Goal: Information Seeking & Learning: Learn about a topic

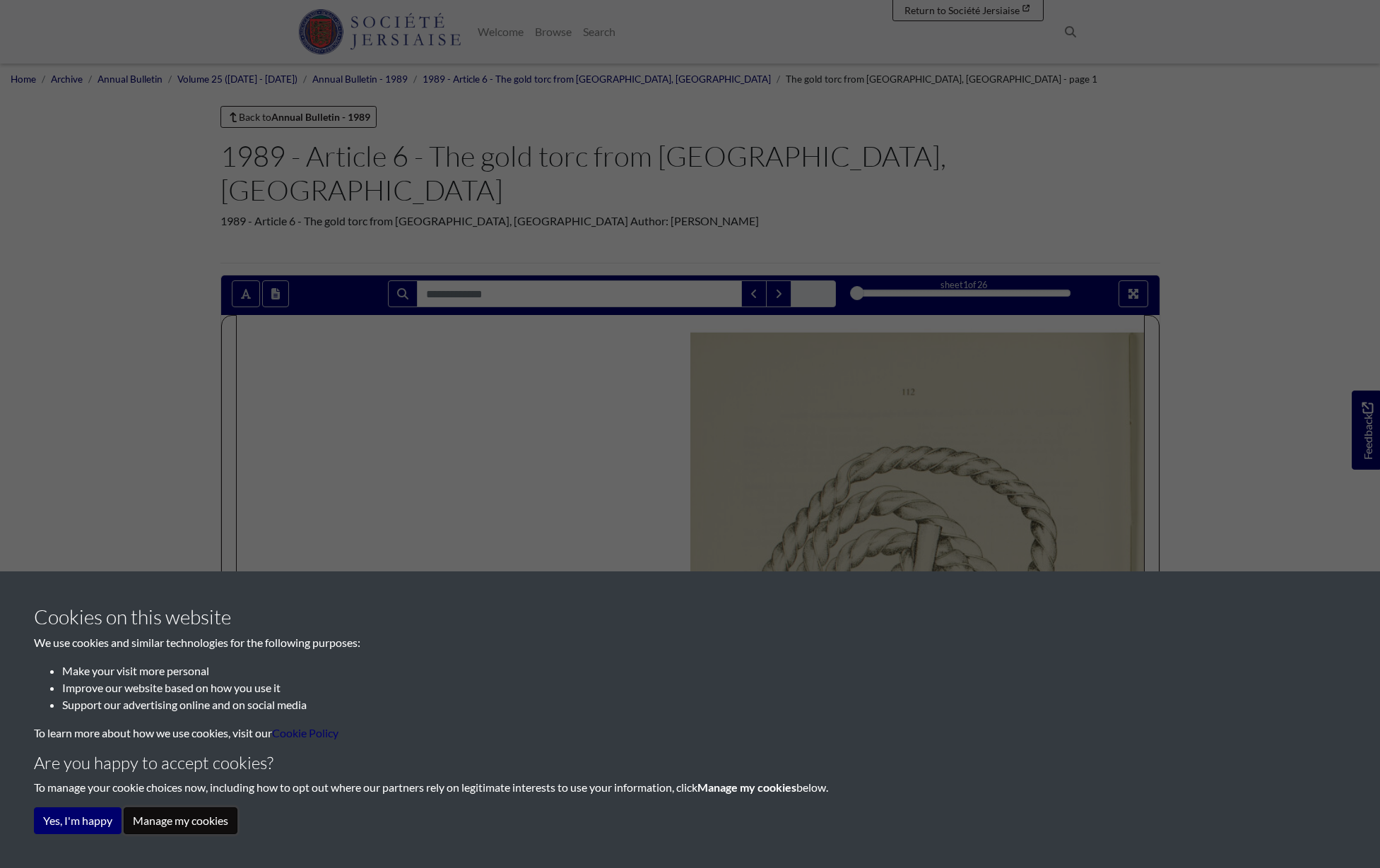
click at [187, 825] on button "Manage my cookies" at bounding box center [180, 820] width 113 height 27
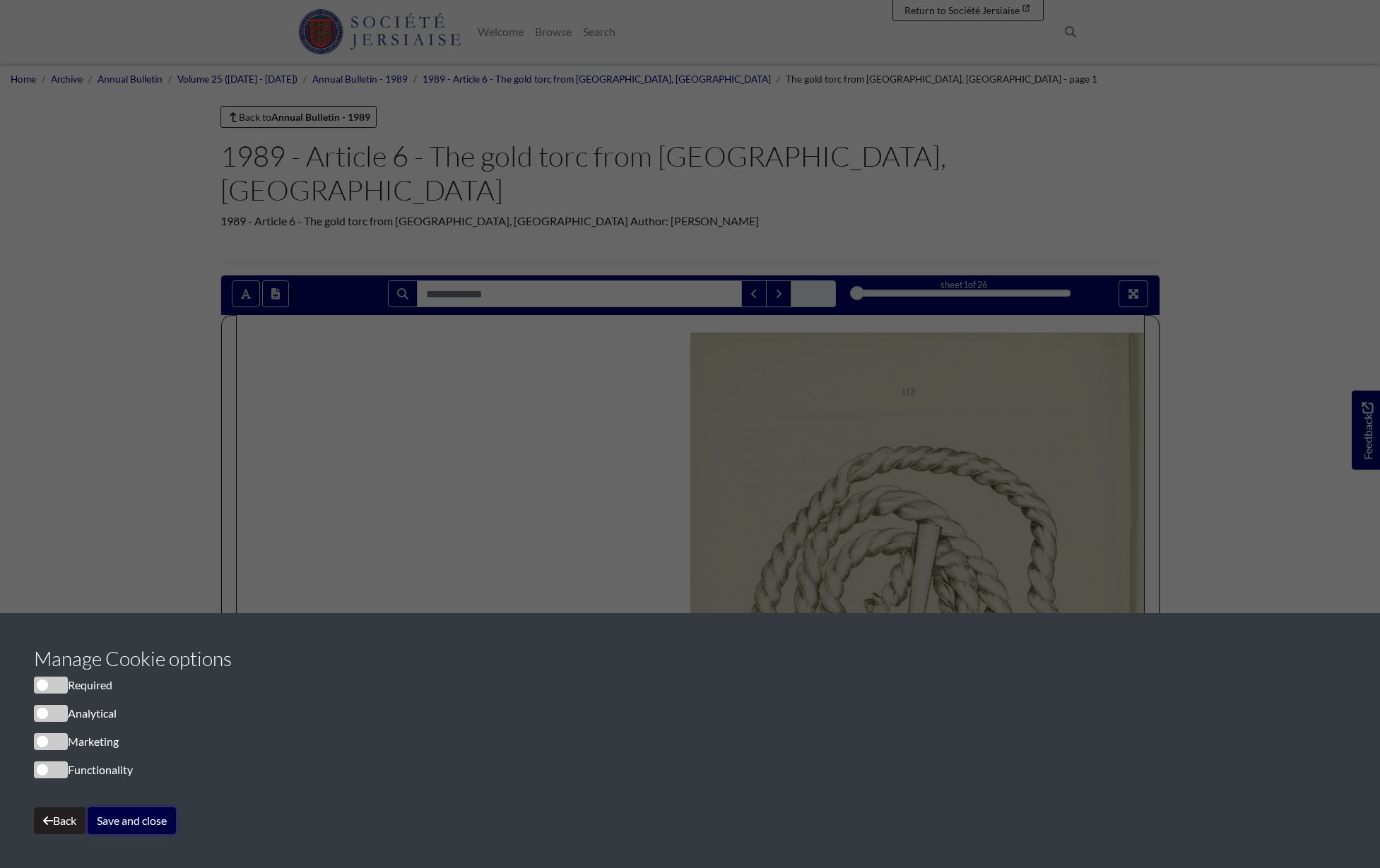
click at [127, 820] on button "Save and close" at bounding box center [132, 820] width 88 height 27
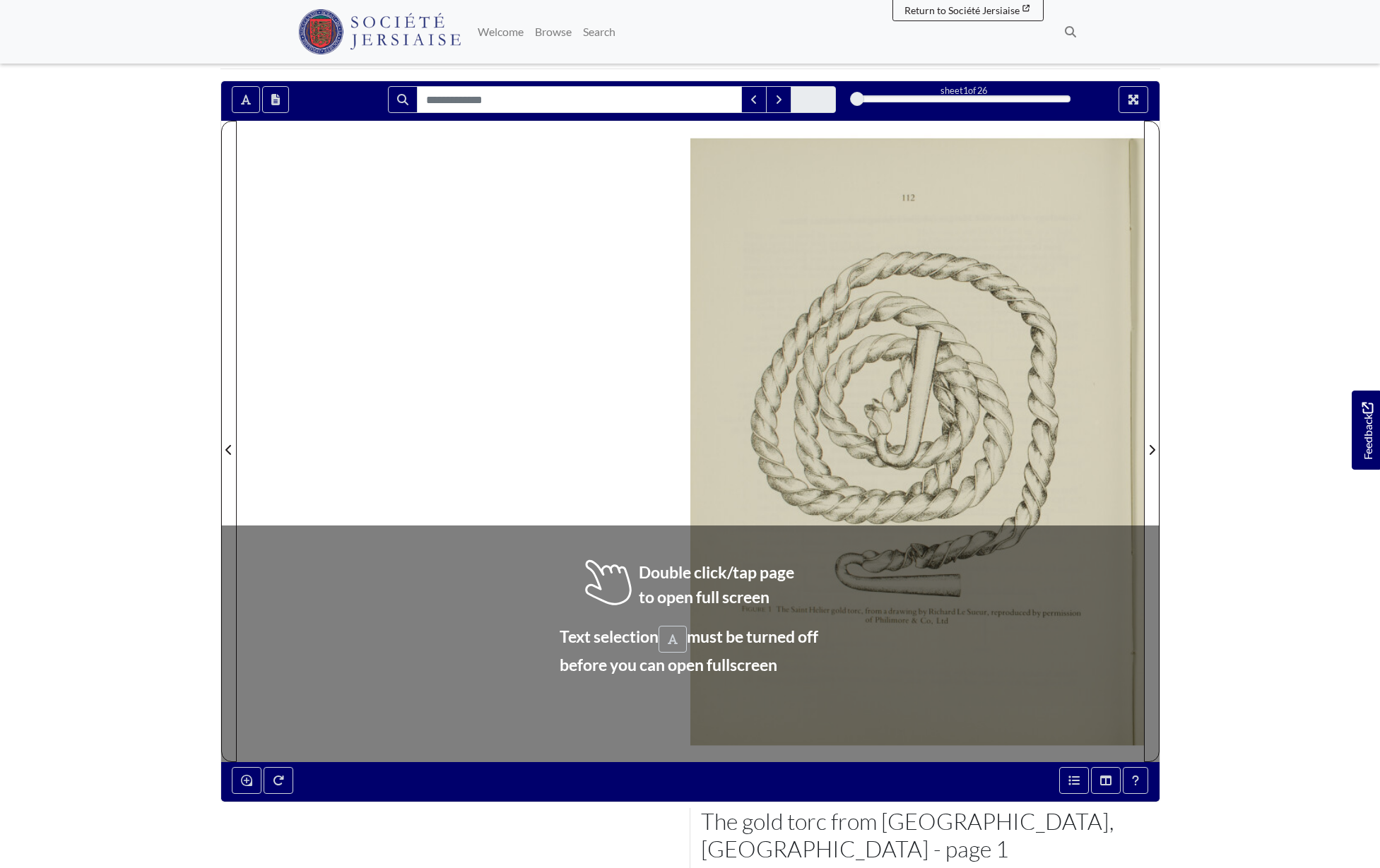
scroll to position [191, 0]
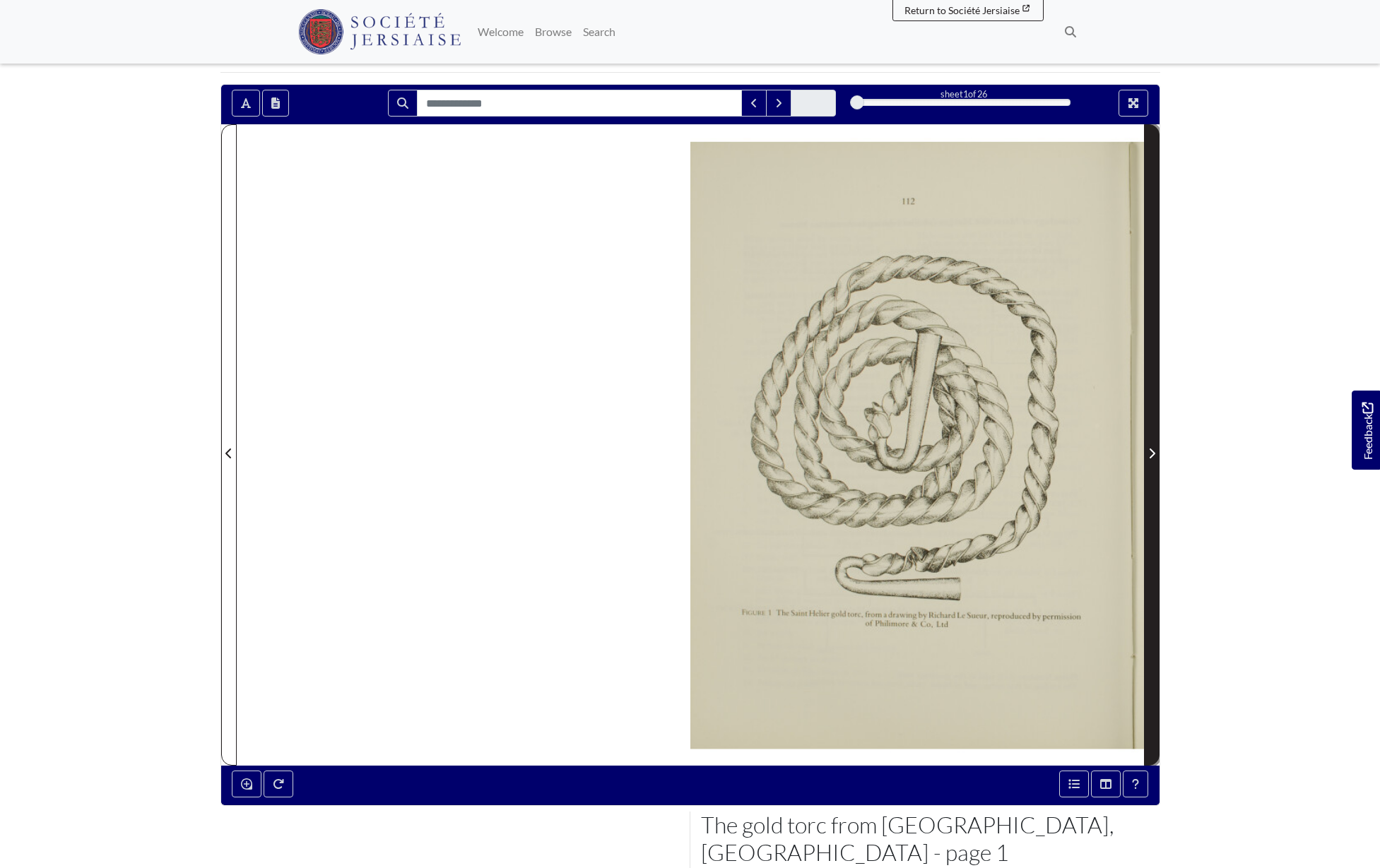
click at [1148, 448] on icon "Next Page" at bounding box center [1151, 453] width 7 height 11
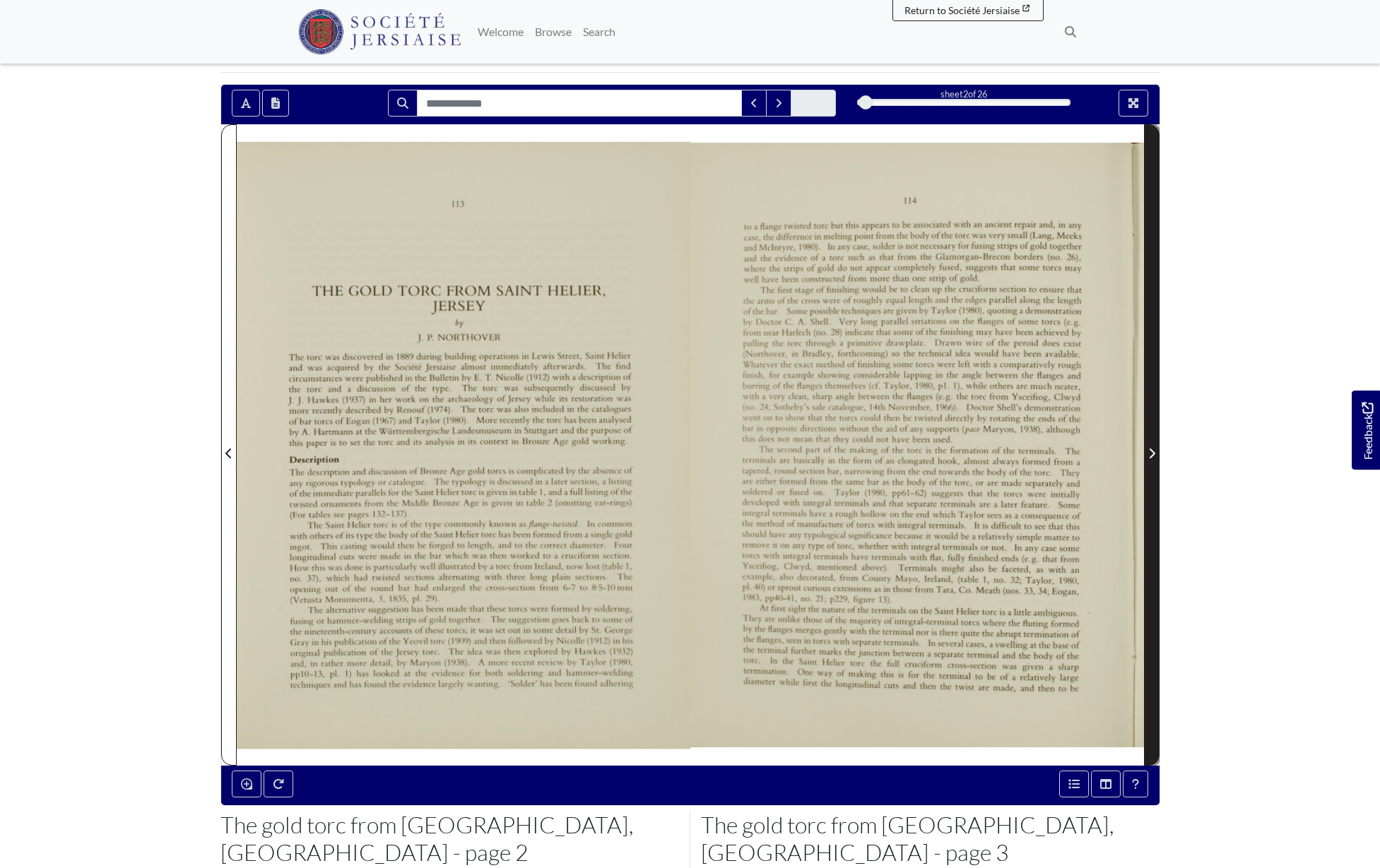
click at [1150, 448] on icon "Next Page" at bounding box center [1151, 453] width 7 height 11
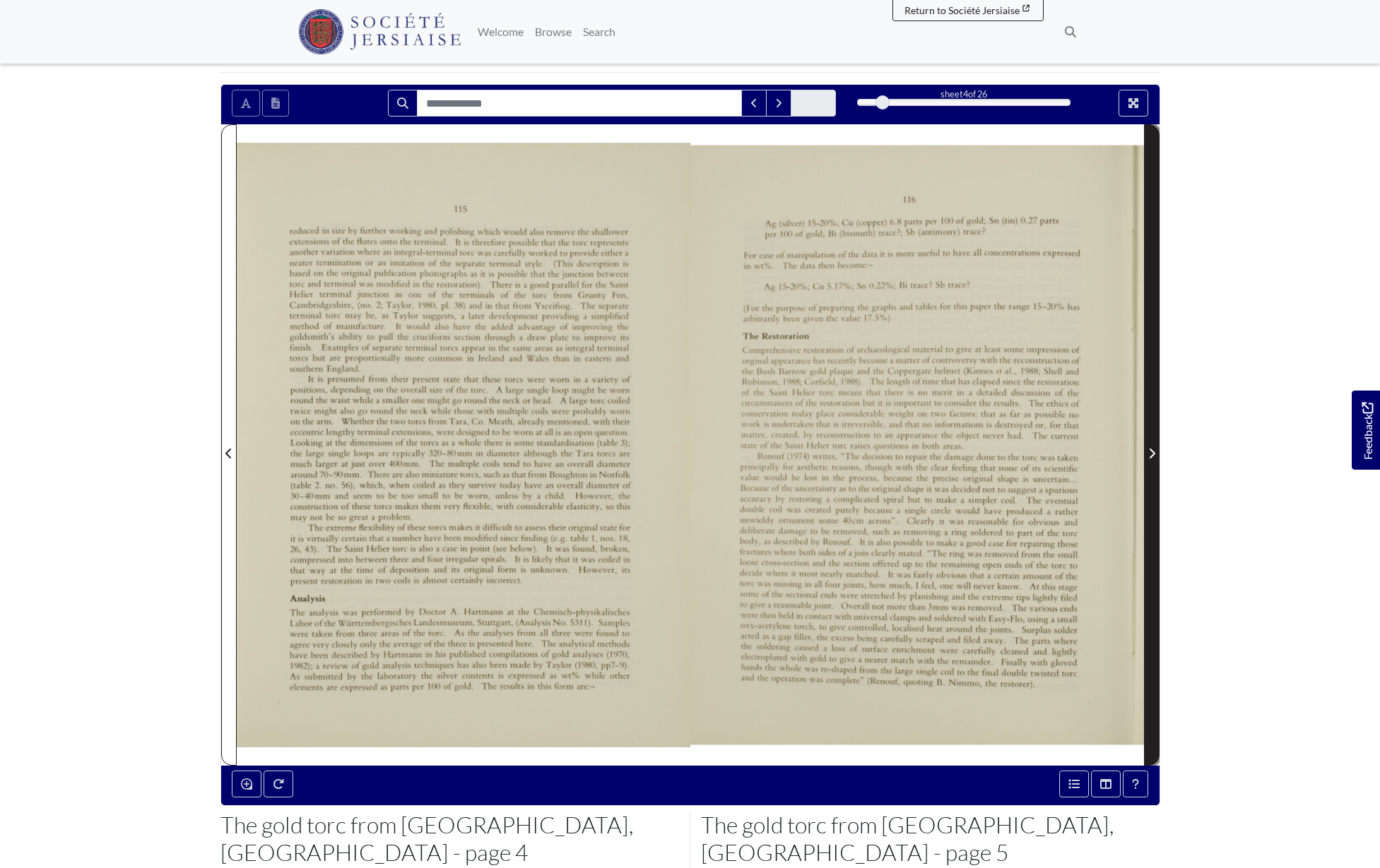
click at [1150, 448] on icon "Next Page" at bounding box center [1151, 453] width 7 height 11
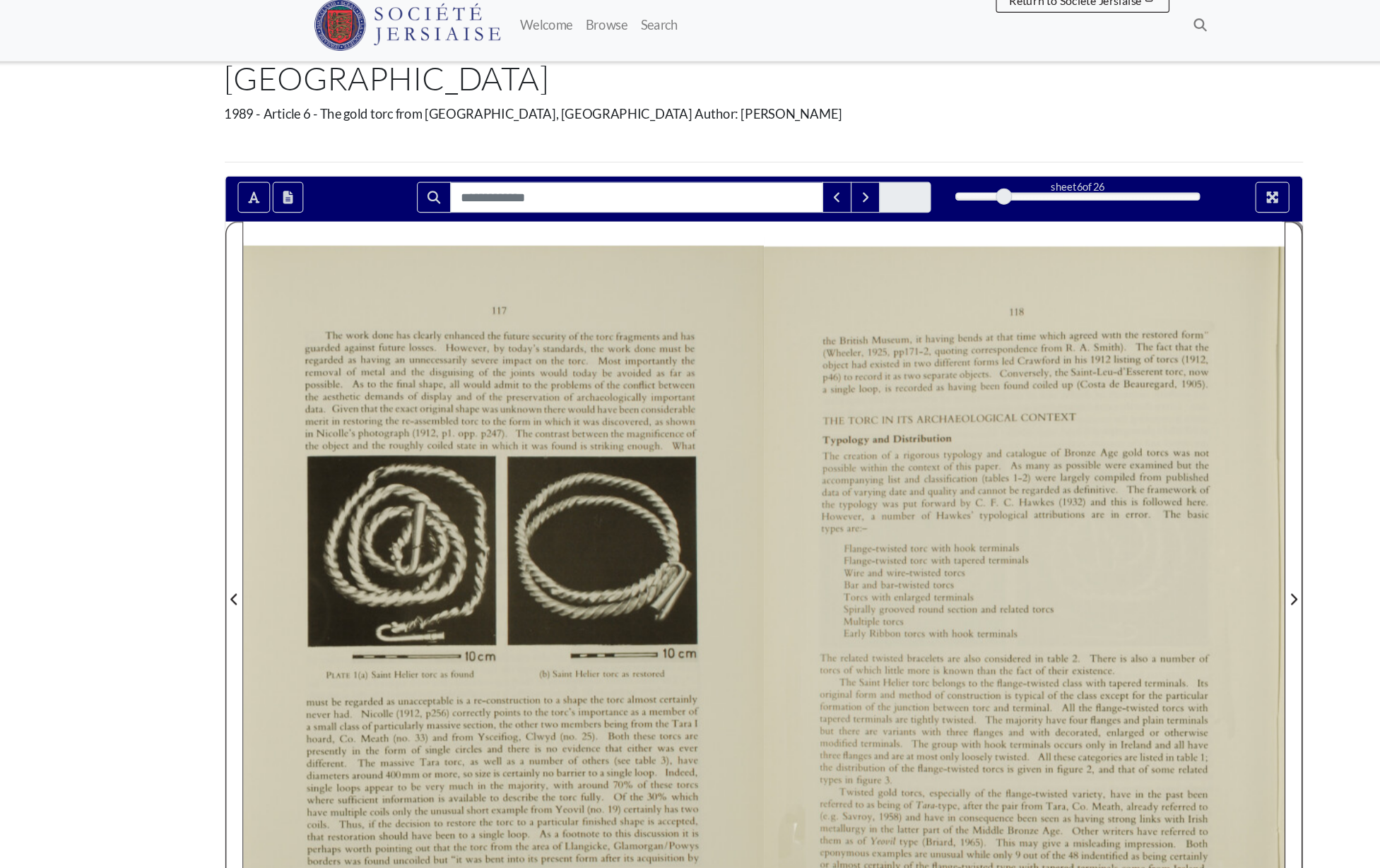
scroll to position [42, 0]
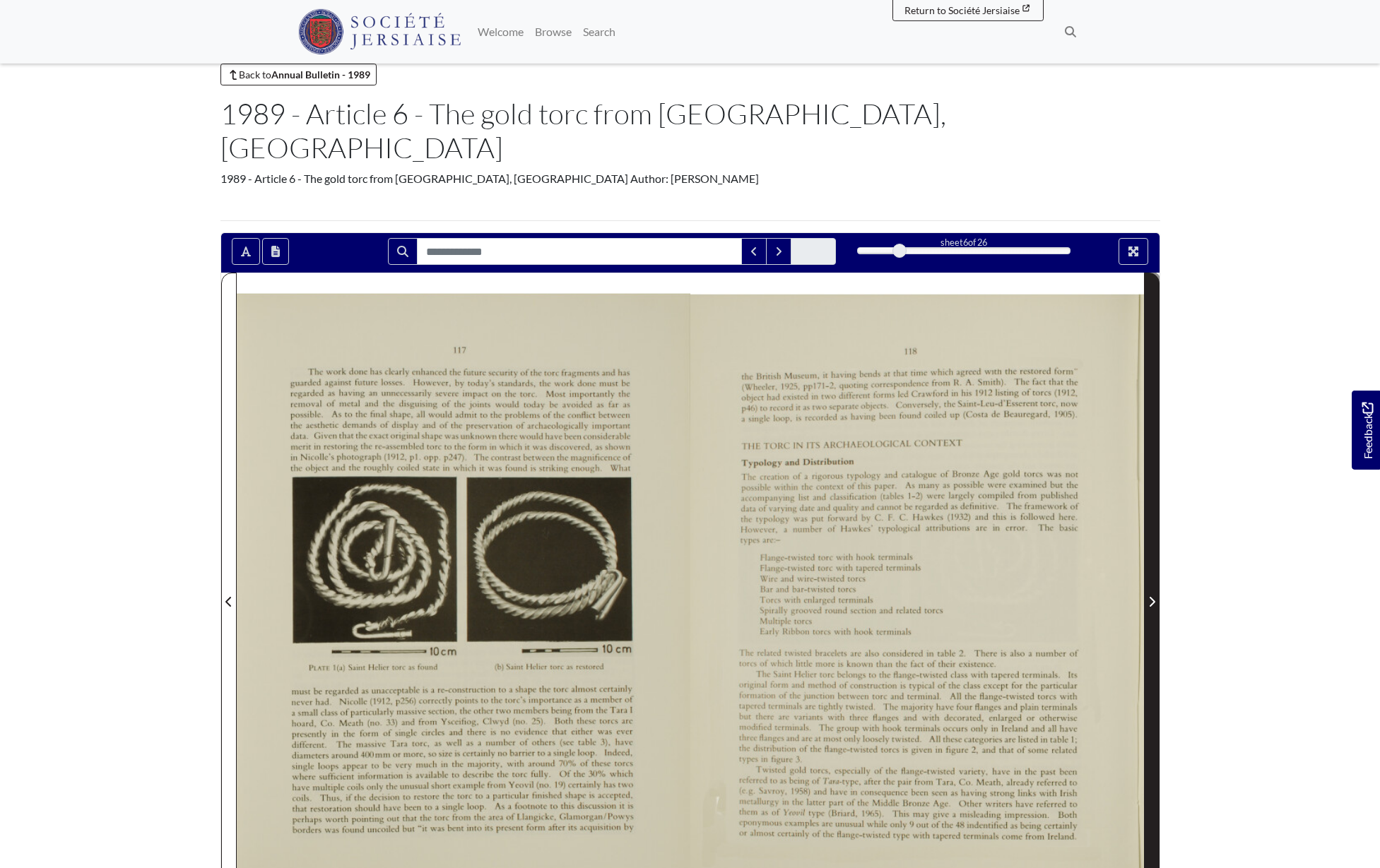
click at [1150, 596] on icon "Next Page" at bounding box center [1151, 601] width 7 height 11
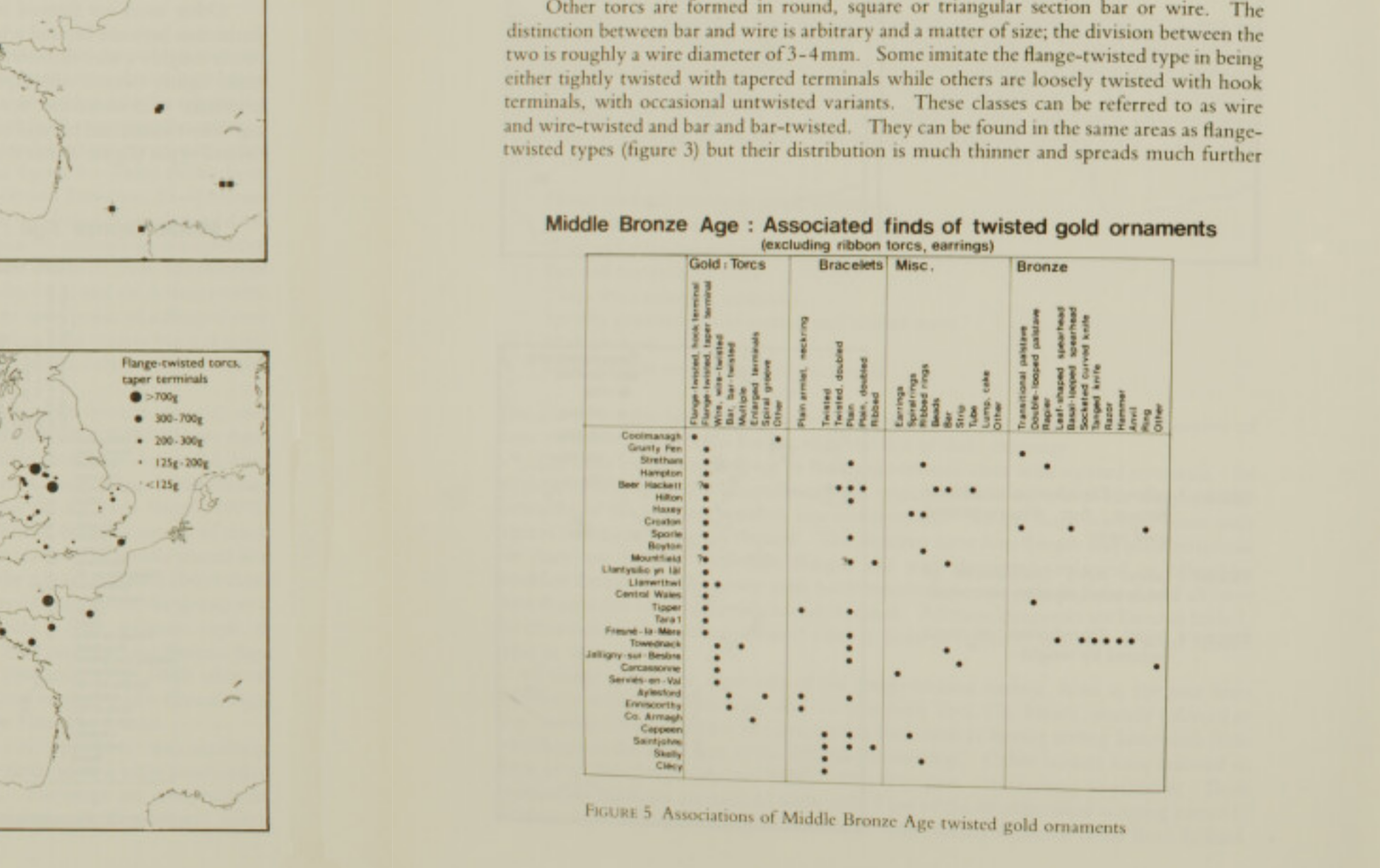
scroll to position [256, 0]
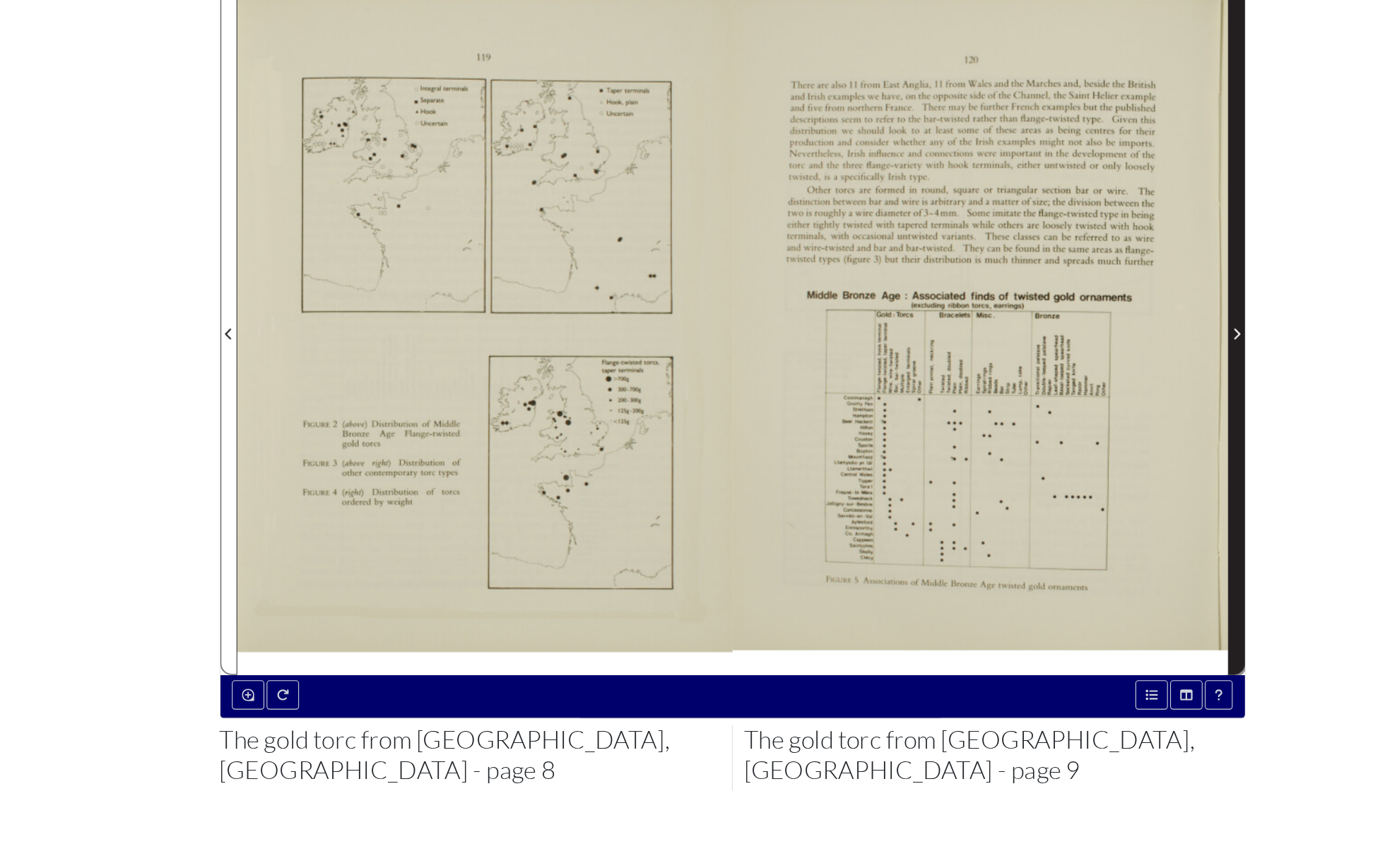
click at [1149, 383] on icon "Next Page" at bounding box center [1151, 389] width 7 height 11
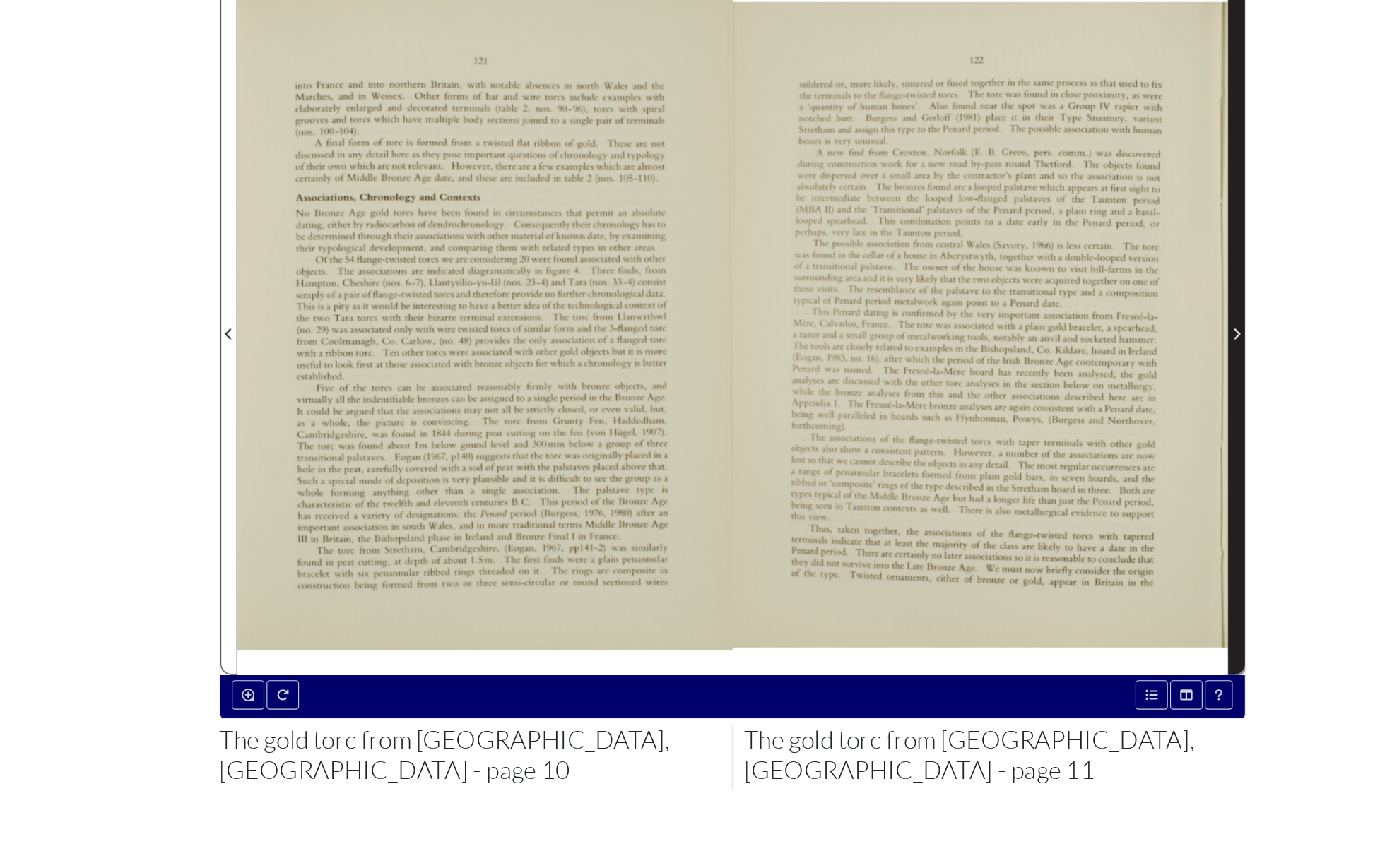
click at [1149, 383] on icon "Next Page" at bounding box center [1151, 389] width 7 height 11
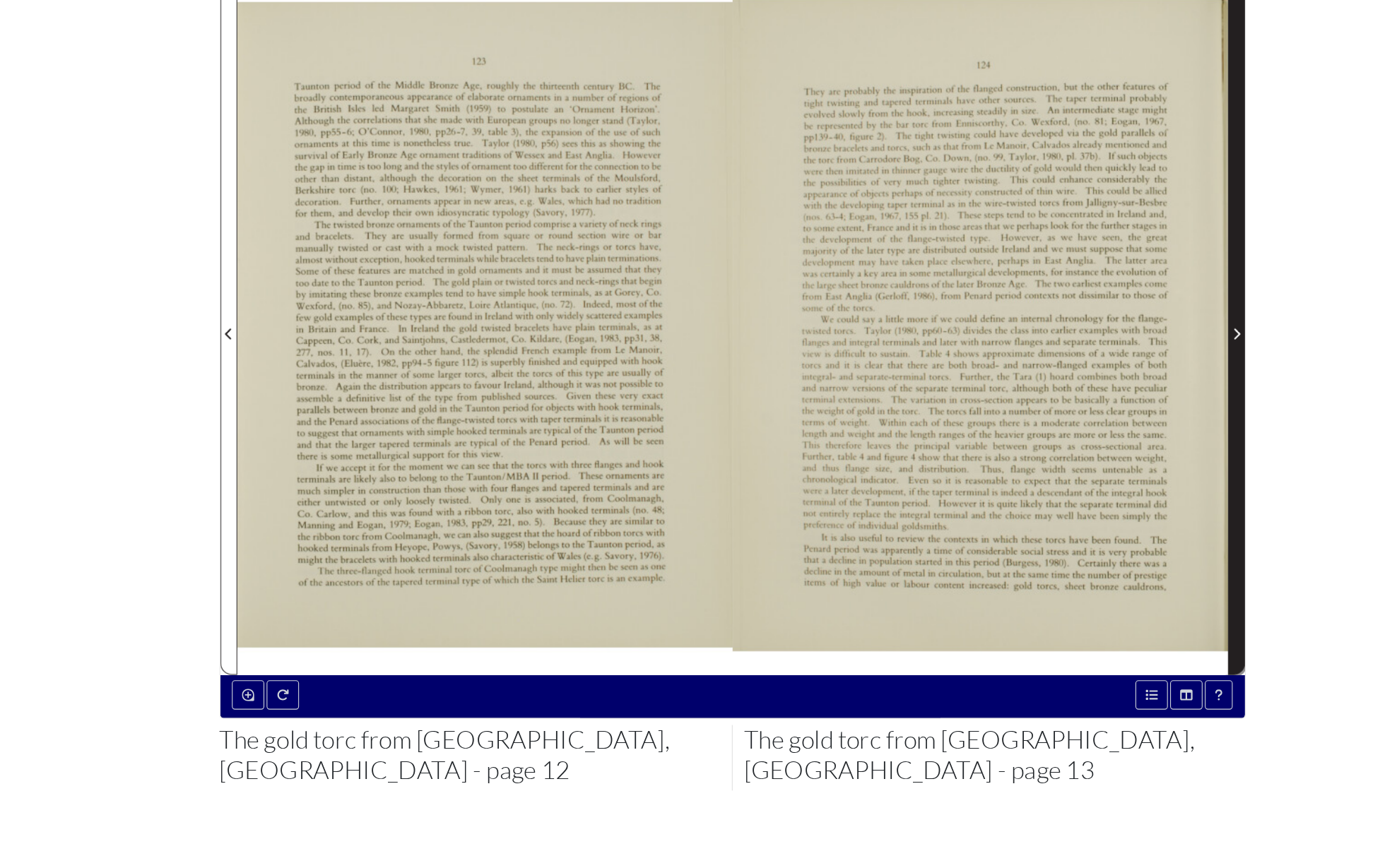
click at [1149, 383] on icon "Next Page" at bounding box center [1151, 389] width 7 height 11
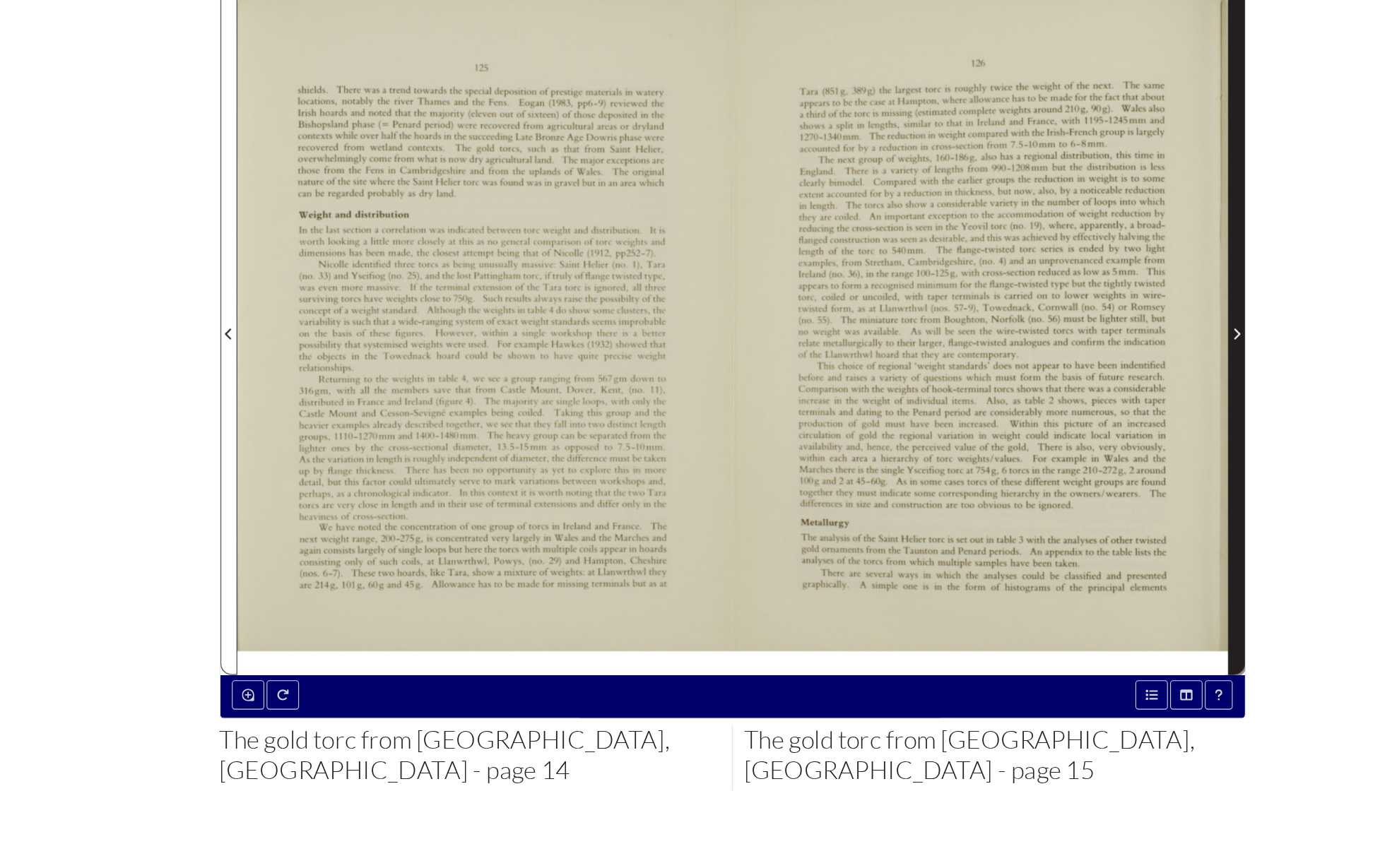
click at [1150, 383] on icon "Next Page" at bounding box center [1151, 388] width 6 height 10
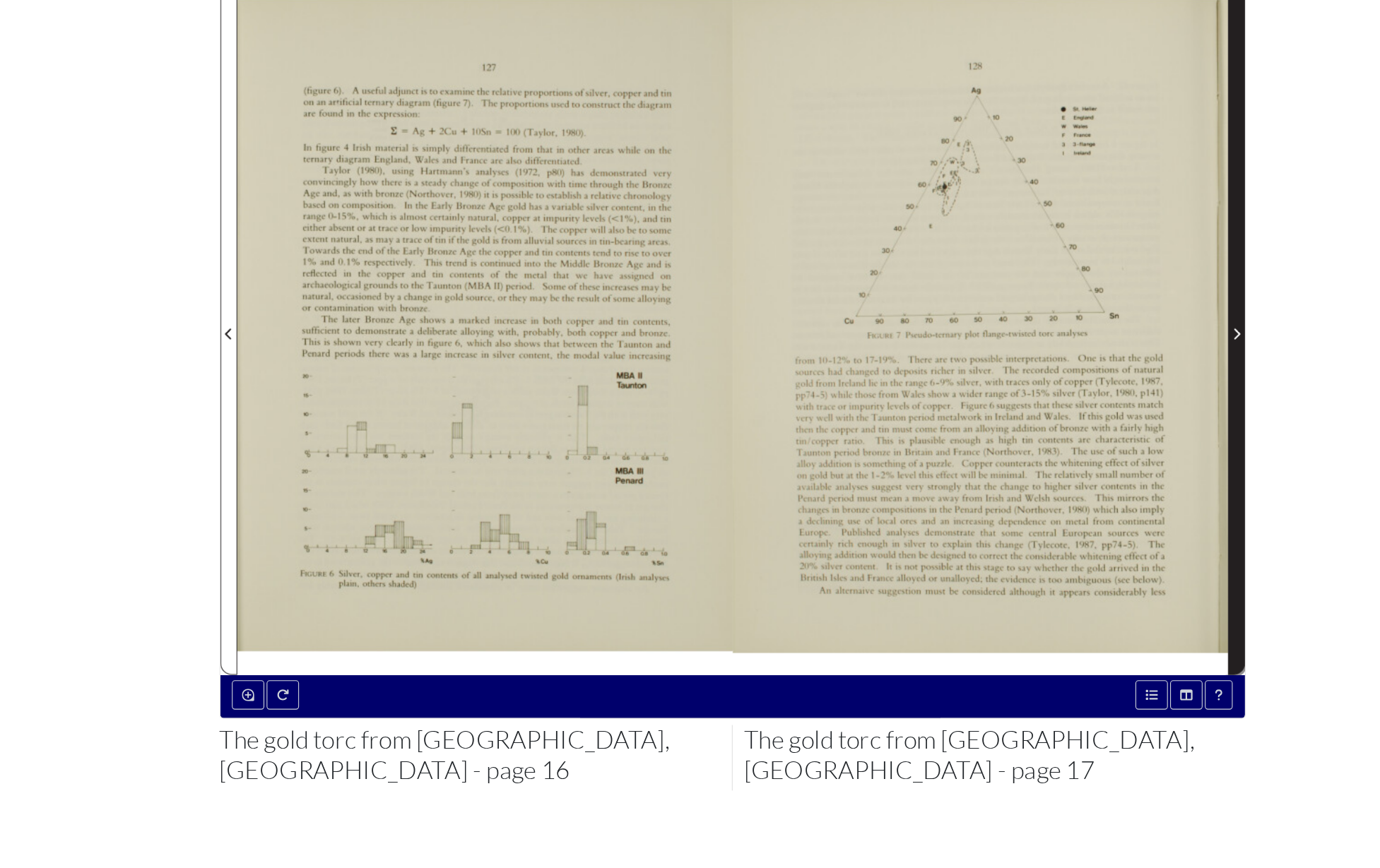
click at [1150, 383] on icon "Next Page" at bounding box center [1151, 389] width 7 height 11
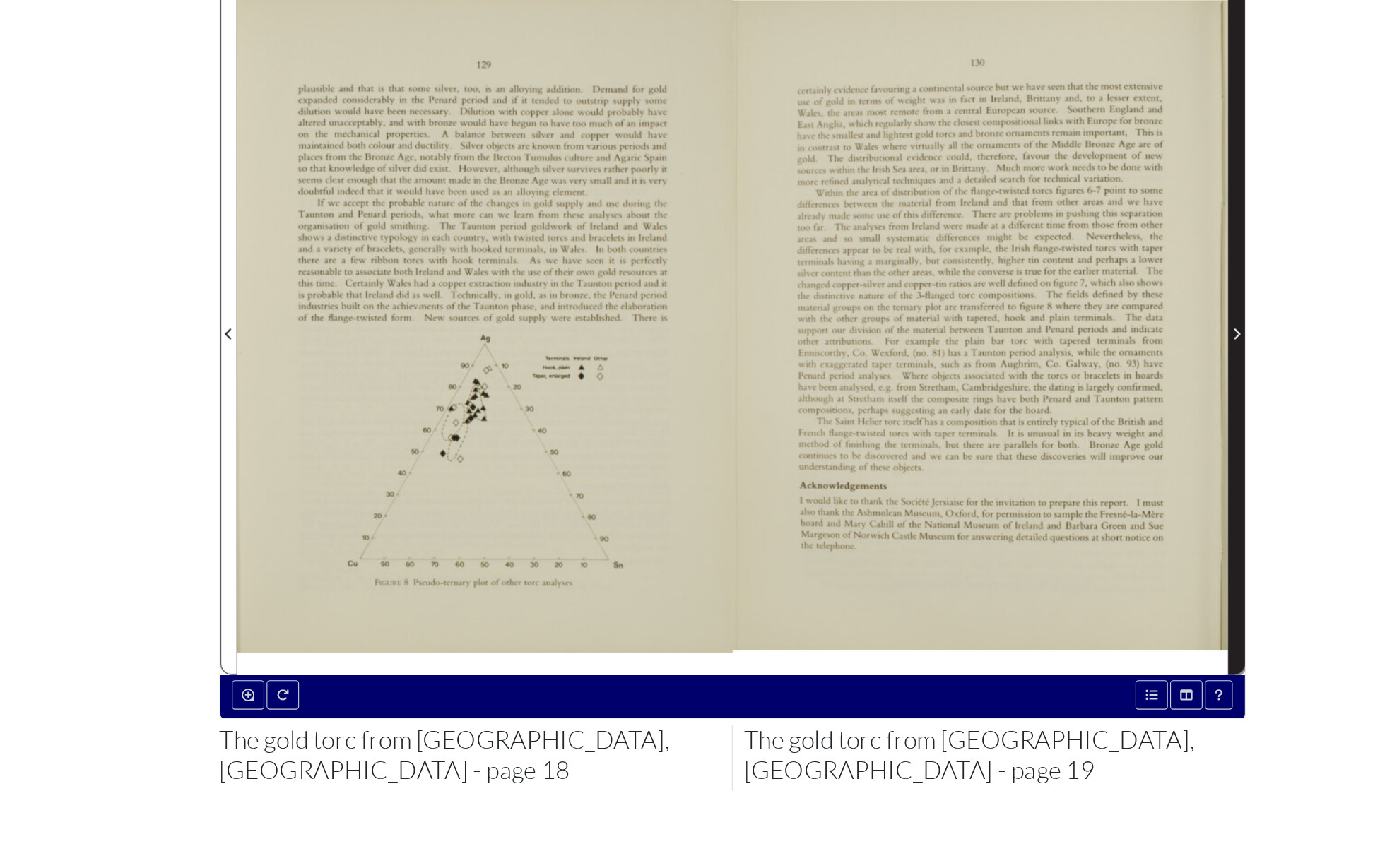
click at [1149, 383] on icon "Next Page" at bounding box center [1151, 389] width 7 height 11
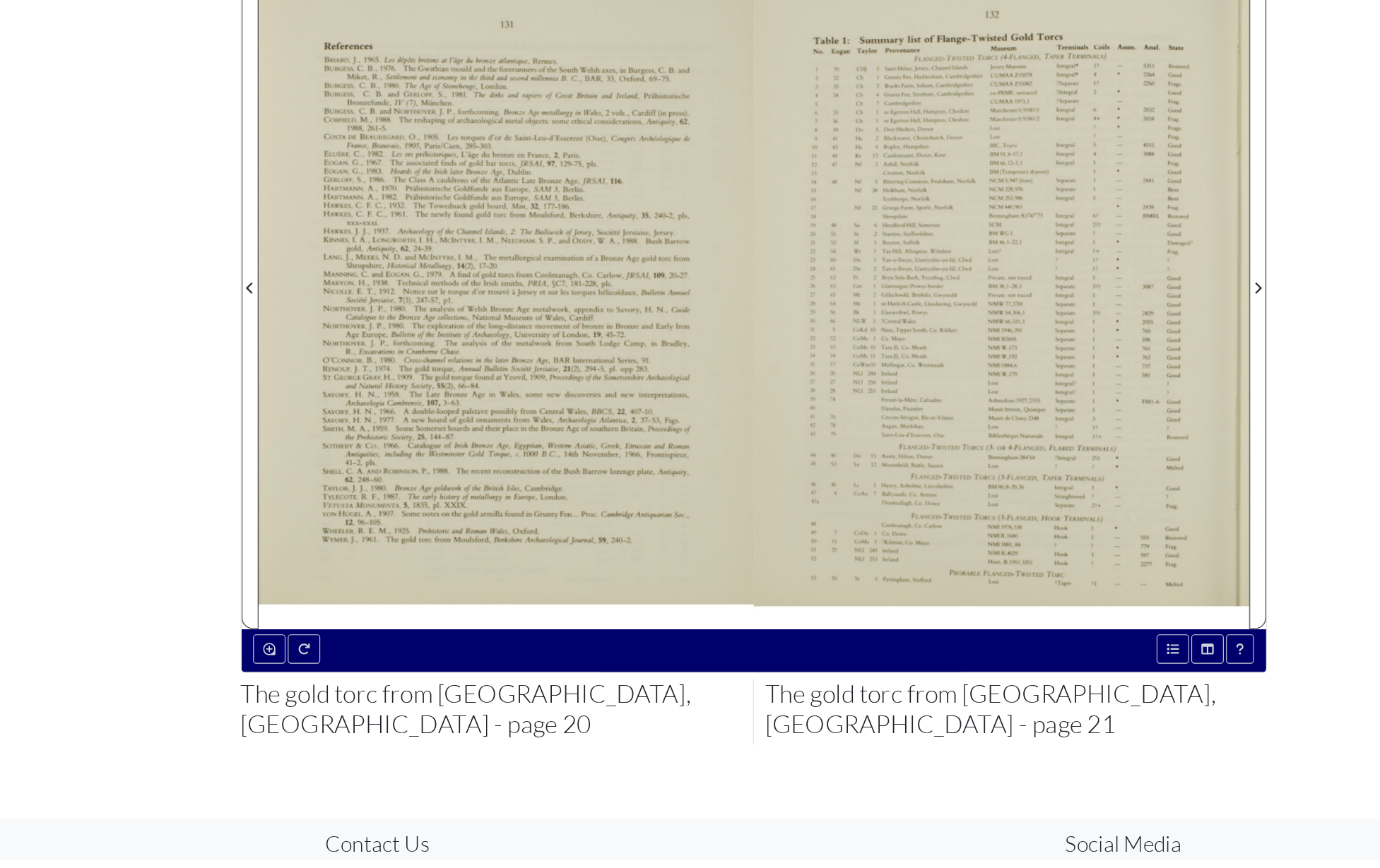
scroll to position [395, 0]
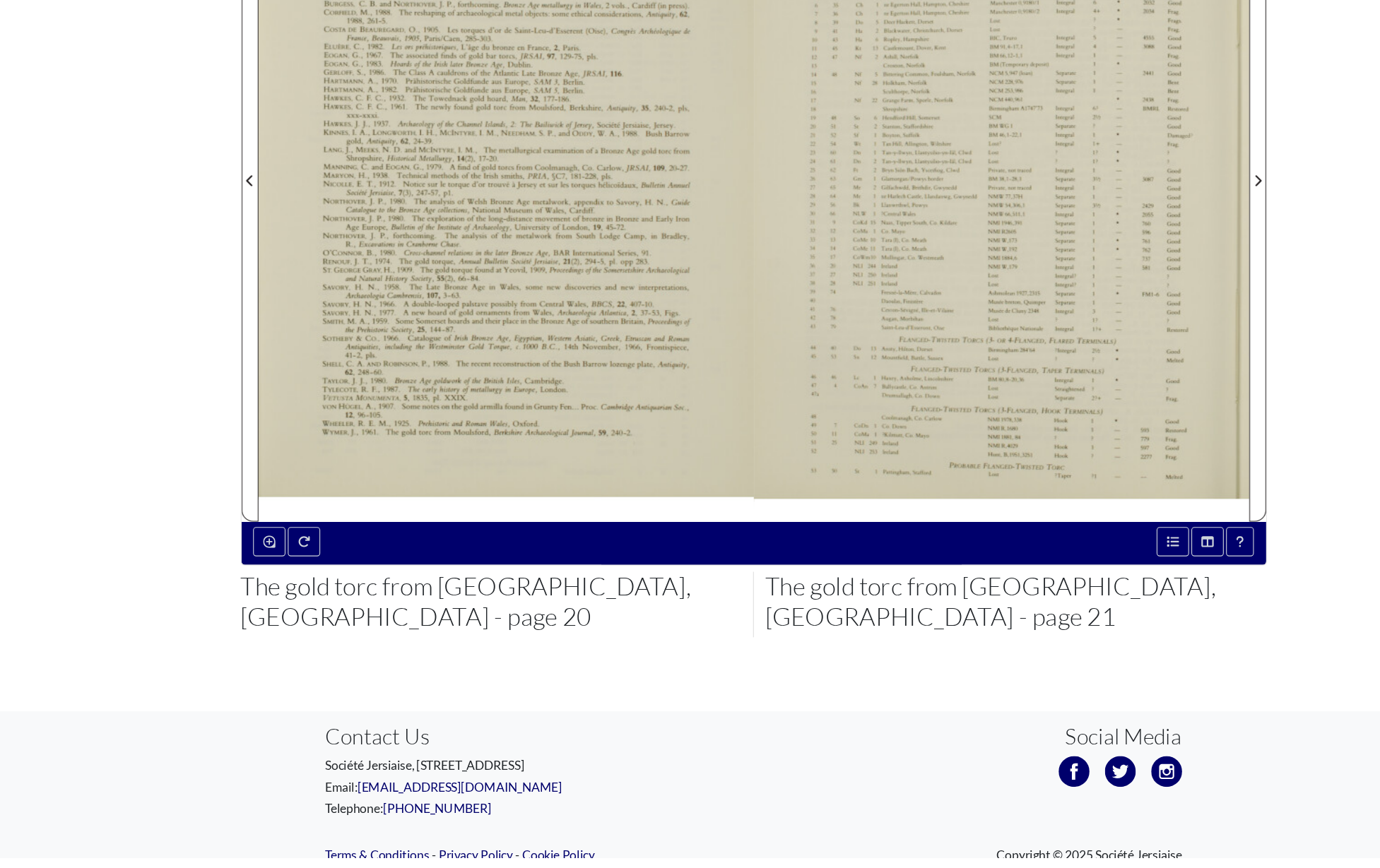
click at [468, 633] on body "Menu" at bounding box center [690, 265] width 1380 height 1320
drag, startPoint x: 300, startPoint y: 728, endPoint x: 378, endPoint y: 729, distance: 78.0
click at [378, 775] on p "Société Jersiaise, [STREET_ADDRESS]" at bounding box center [488, 784] width 381 height 17
copy p "Société Jersiaise"
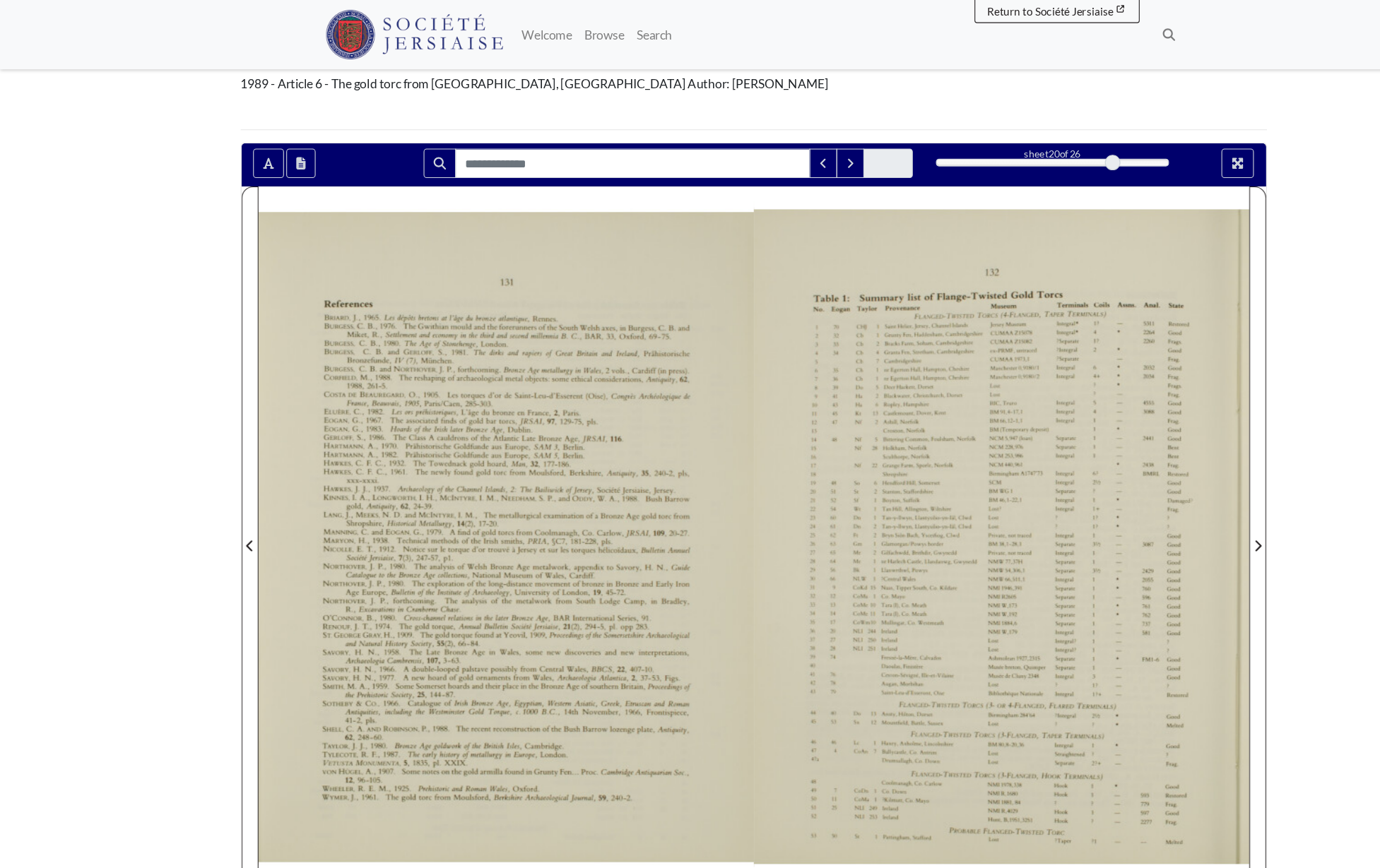
scroll to position [119, 0]
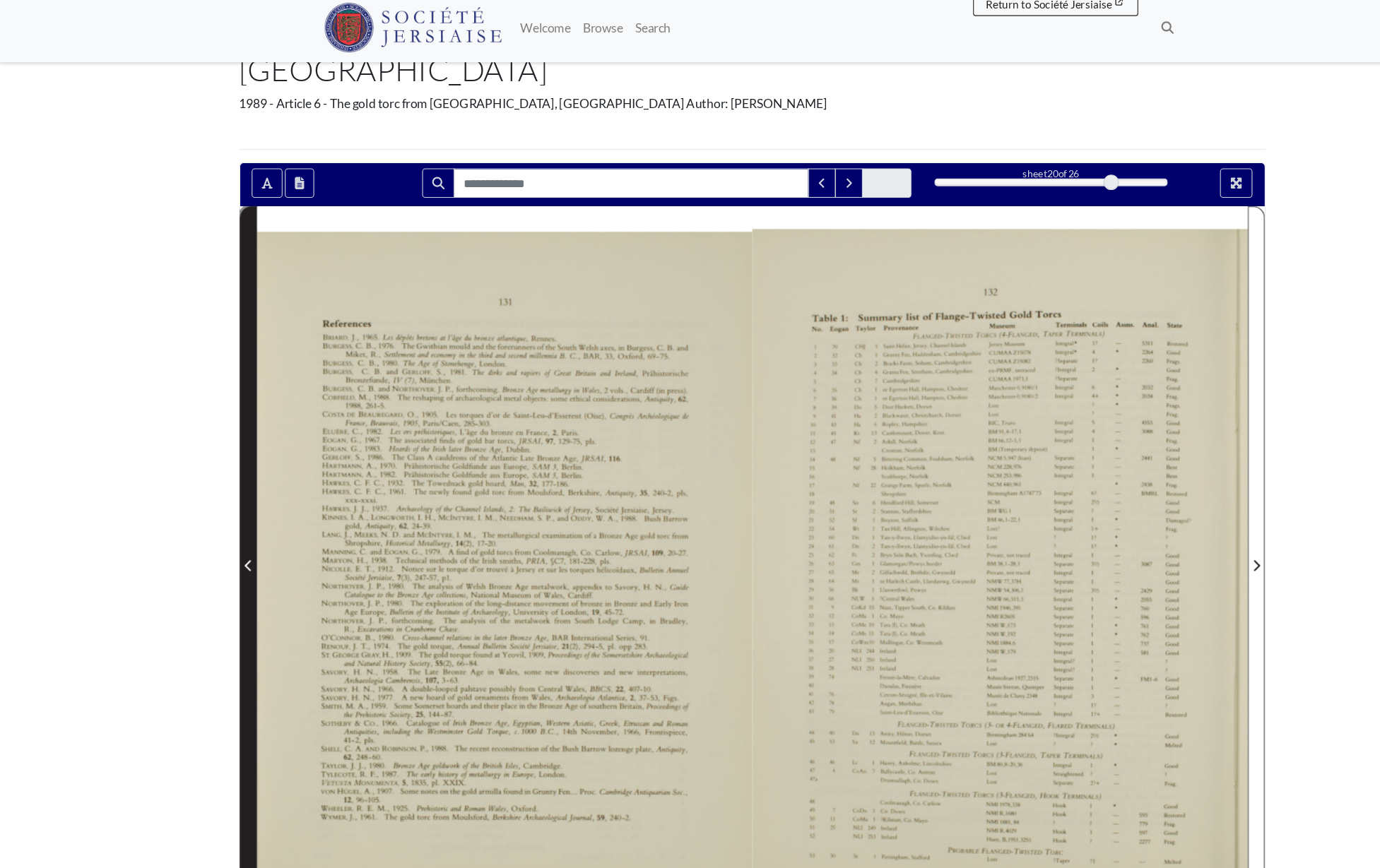
click at [228, 519] on icon "Previous Page" at bounding box center [230, 524] width 7 height 11
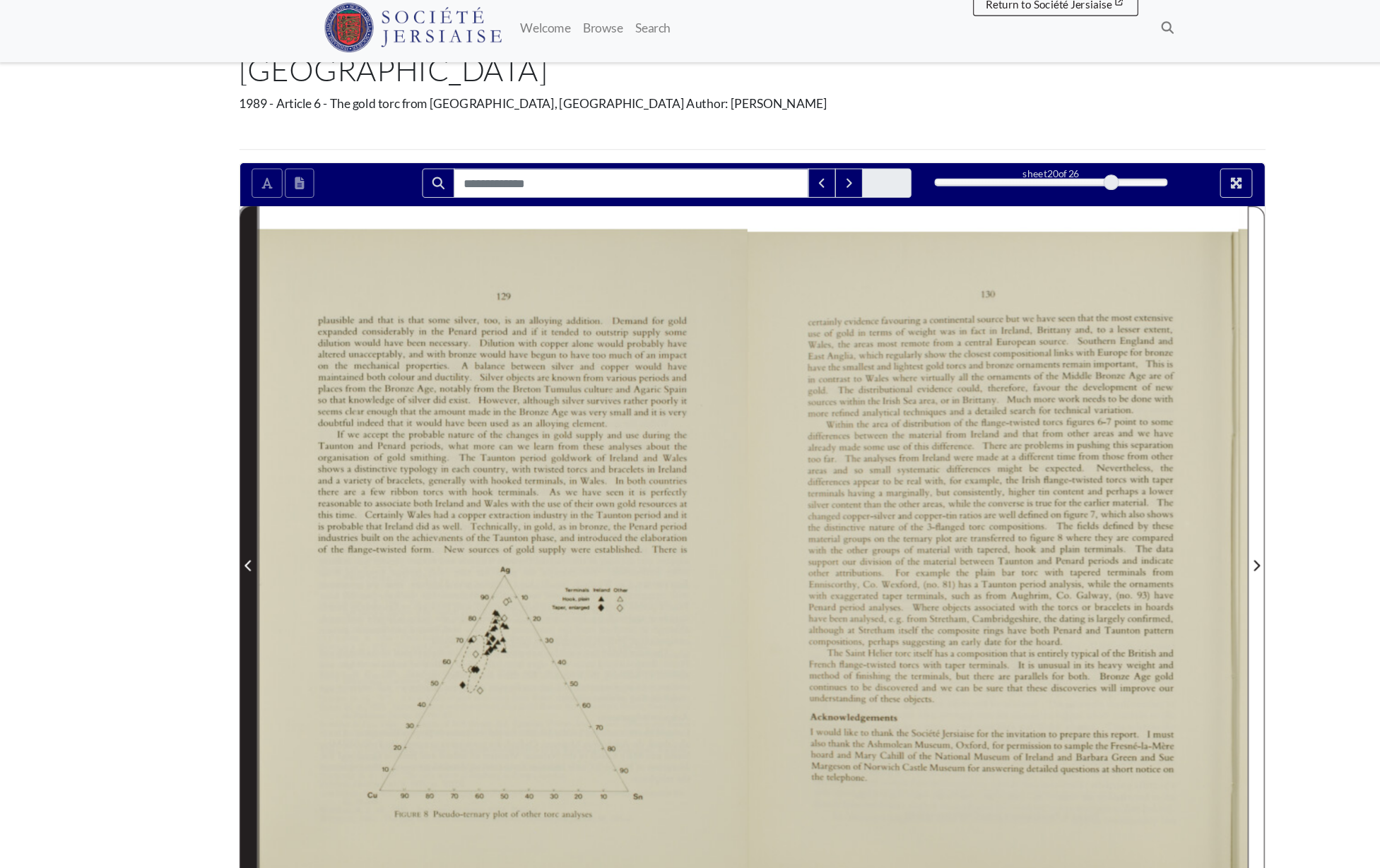
click at [228, 519] on icon "Previous Page" at bounding box center [230, 524] width 7 height 11
click at [229, 519] on icon "Previous Page" at bounding box center [230, 524] width 7 height 11
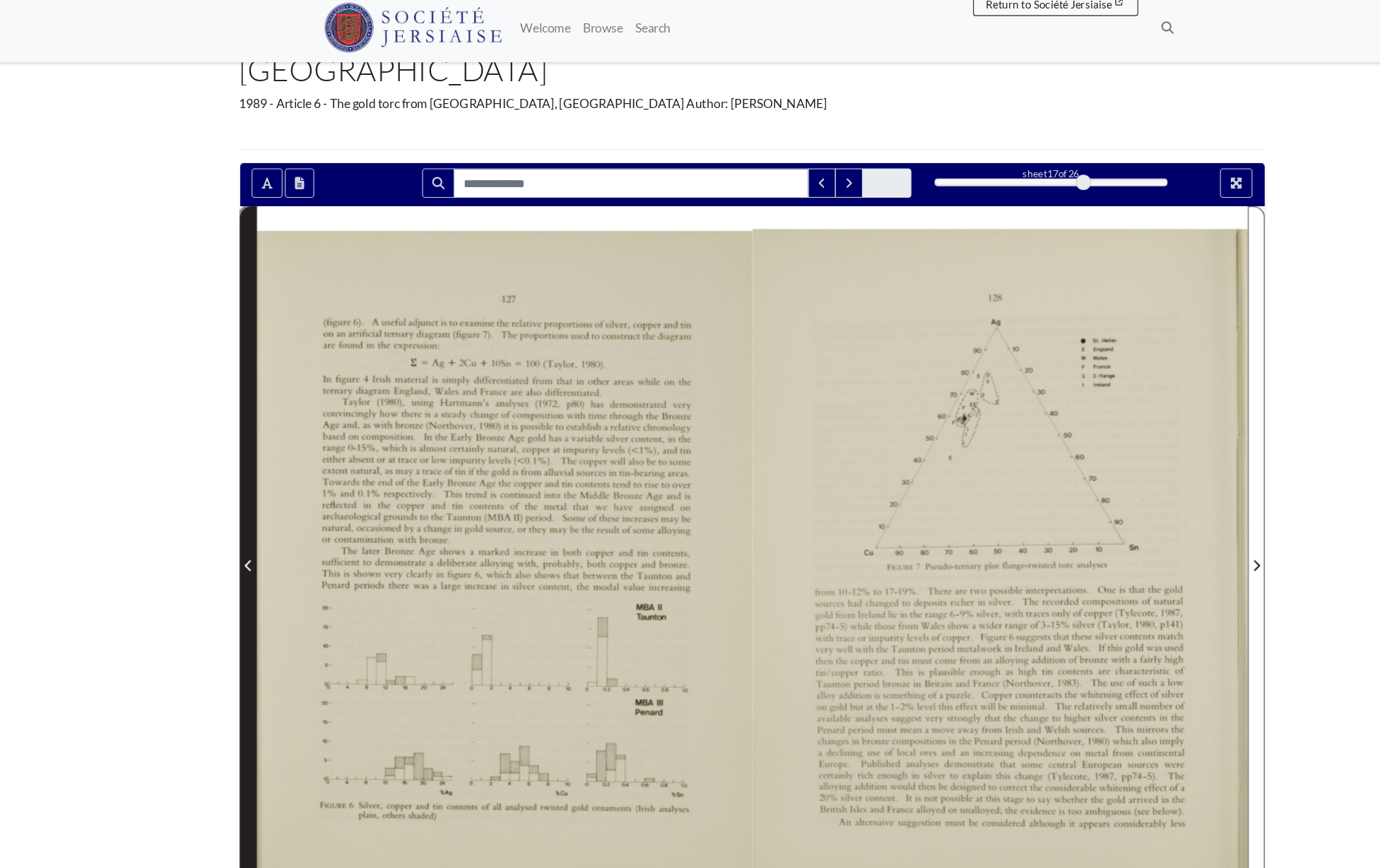
click at [229, 519] on icon "Previous Page" at bounding box center [230, 524] width 7 height 11
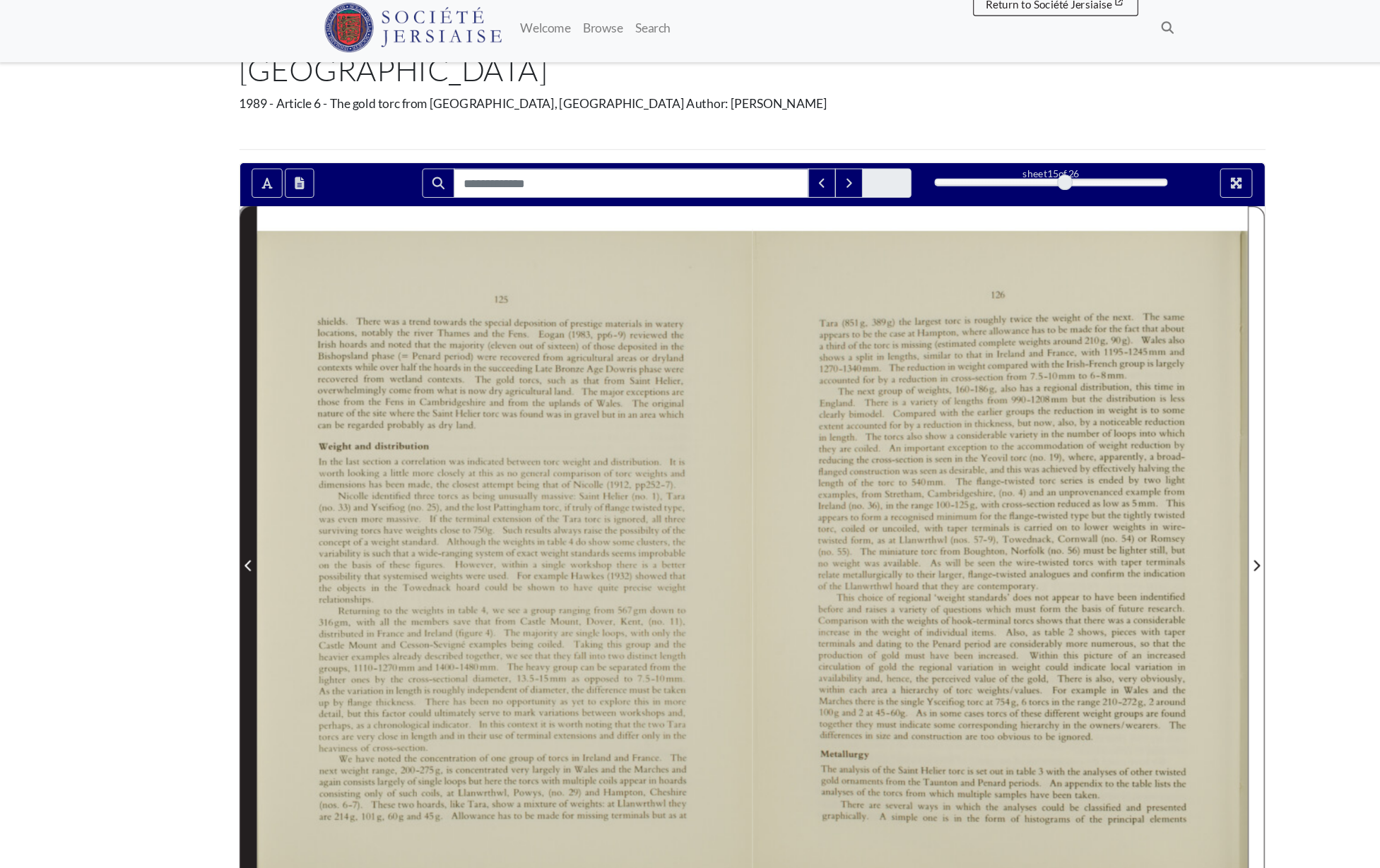
click at [229, 519] on icon "Previous Page" at bounding box center [230, 524] width 7 height 11
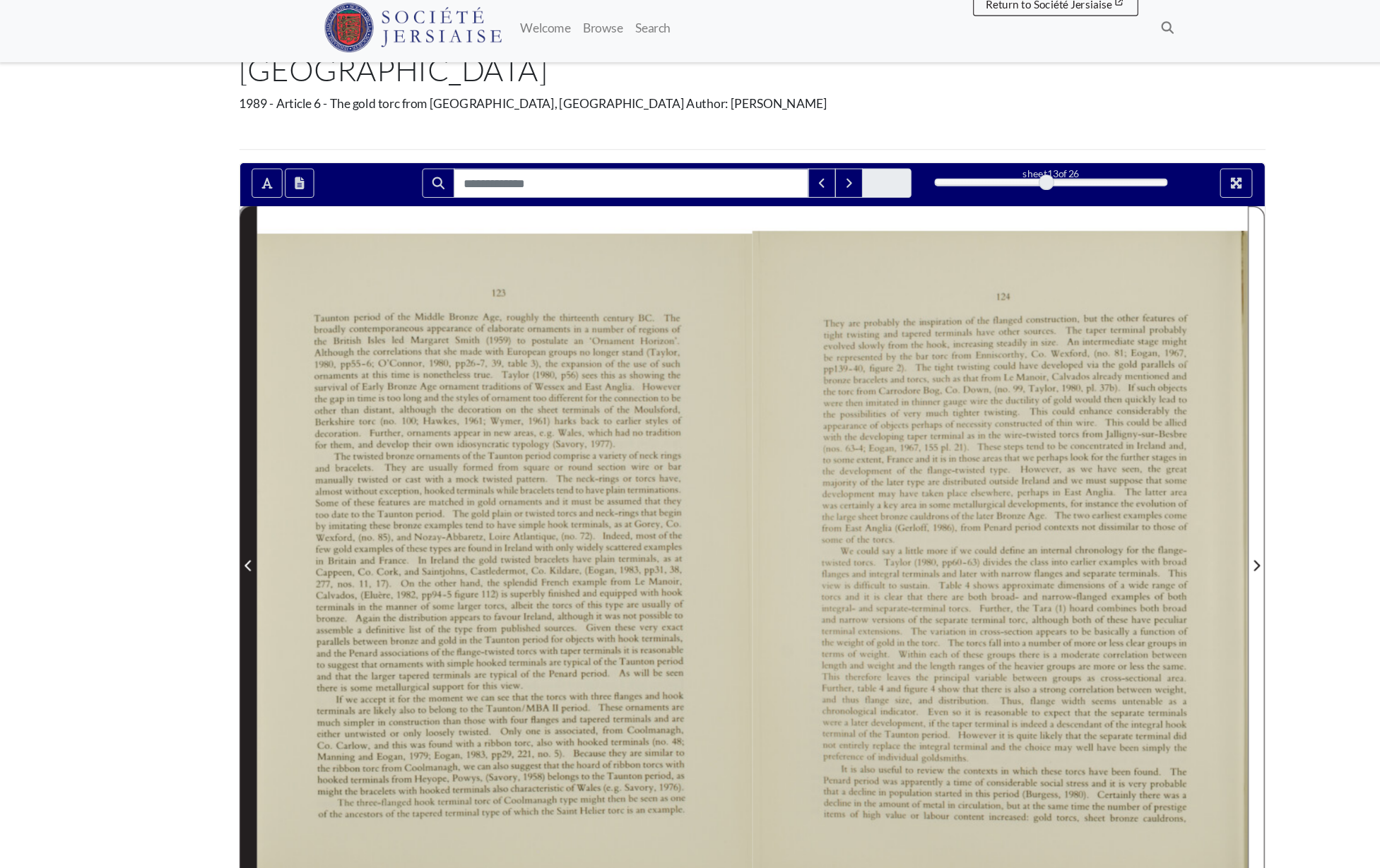
click at [229, 519] on icon "Previous Page" at bounding box center [230, 524] width 7 height 11
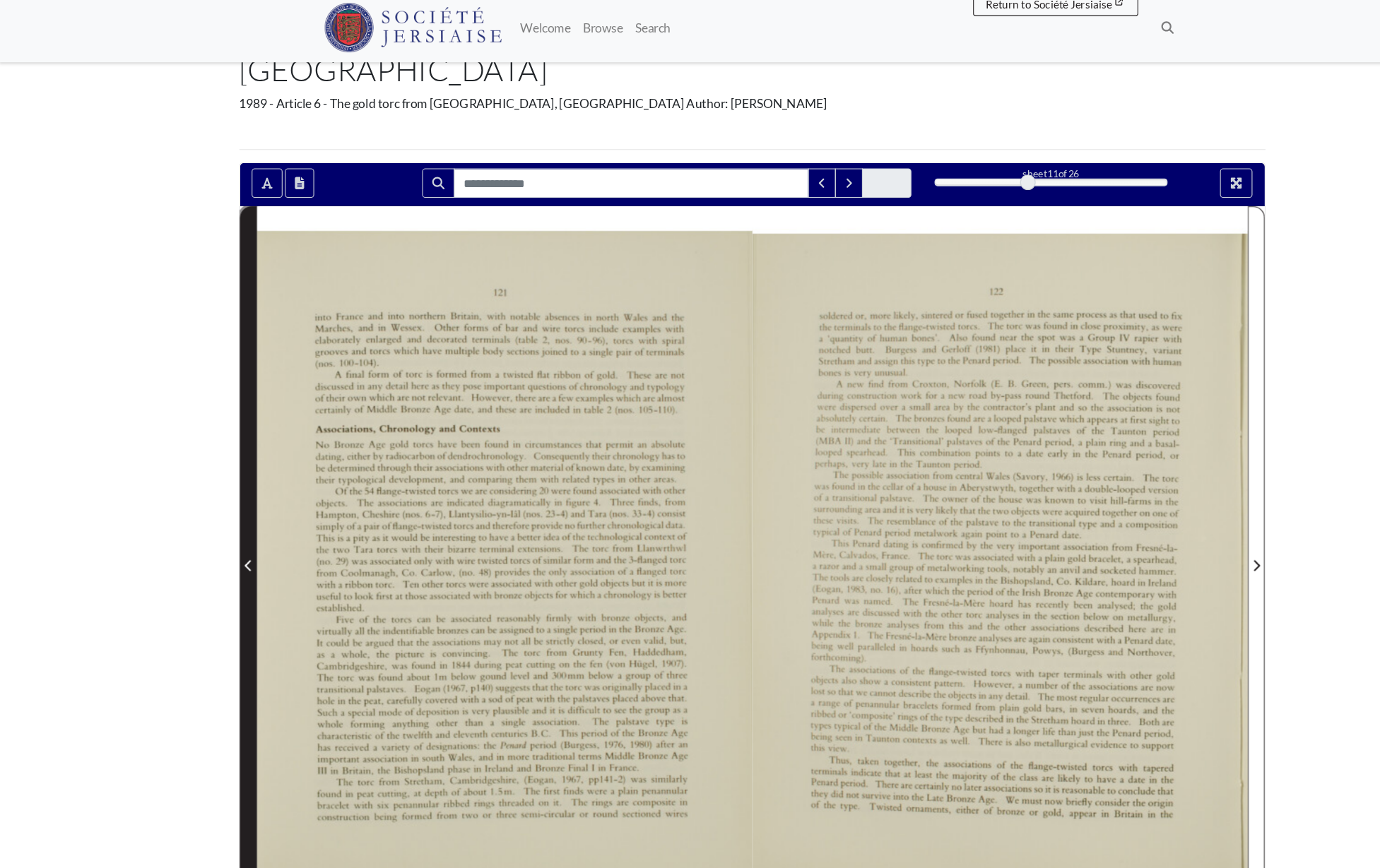
click at [229, 519] on icon "Previous Page" at bounding box center [230, 524] width 7 height 11
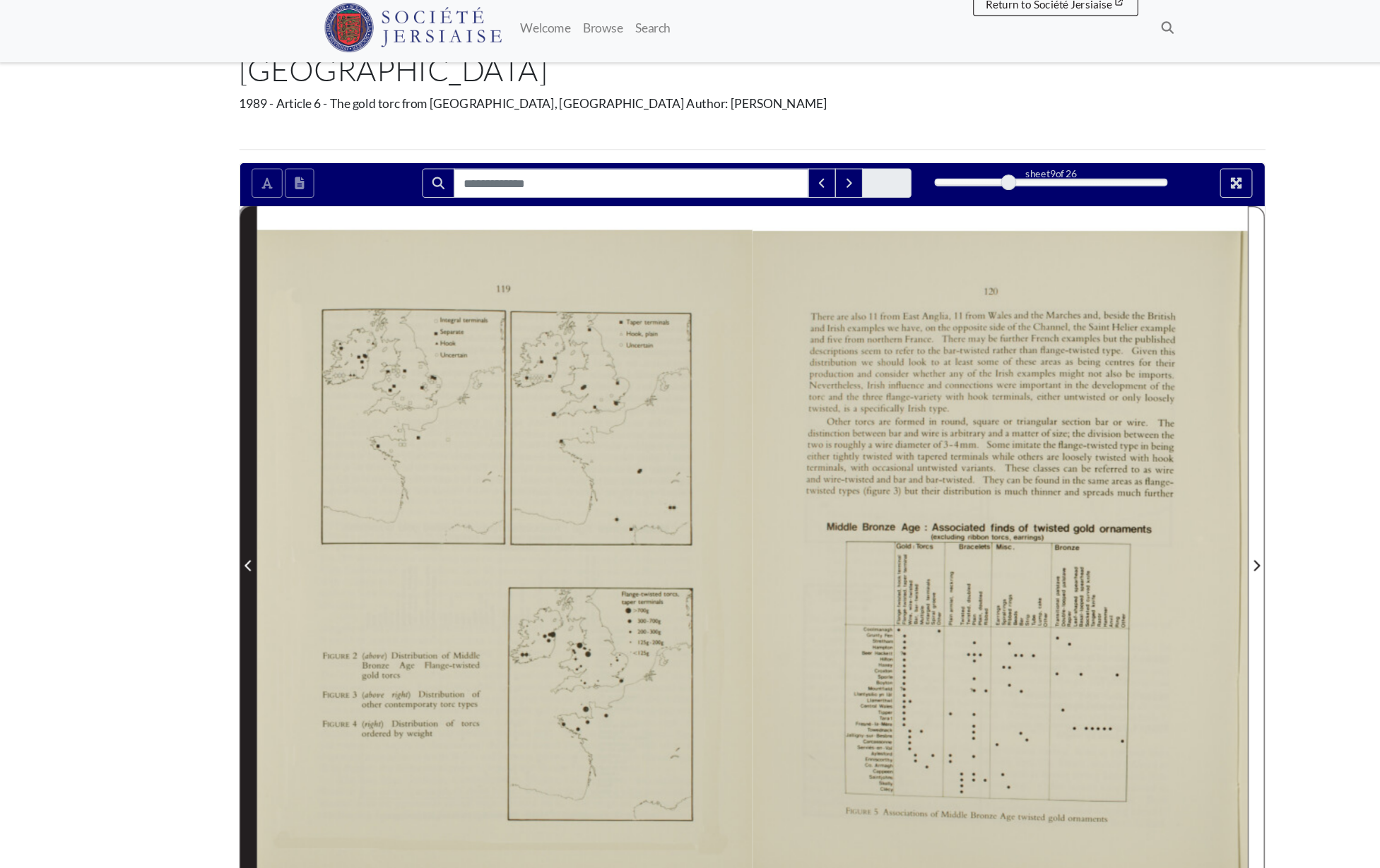
click at [229, 519] on icon "Previous Page" at bounding box center [230, 524] width 7 height 11
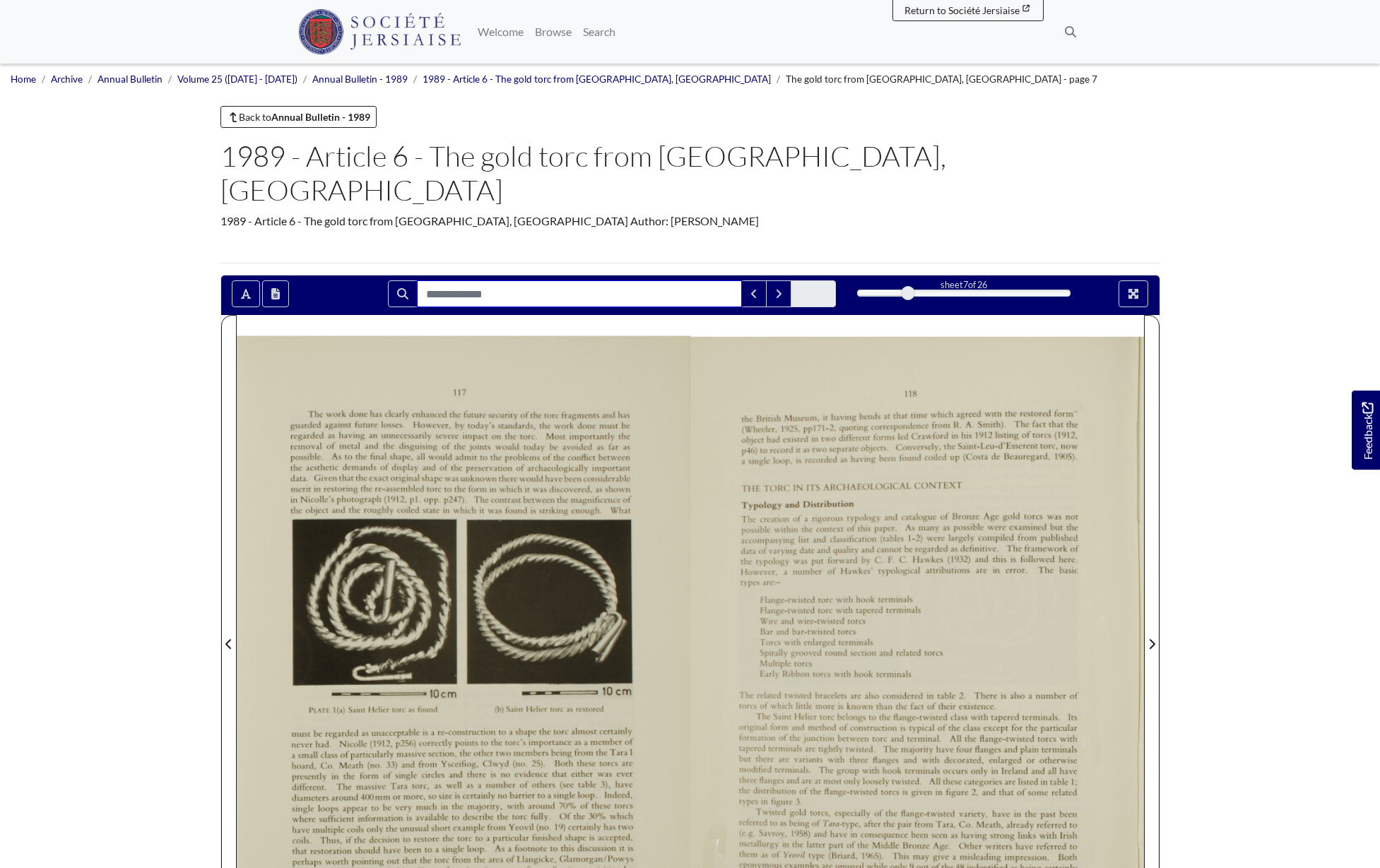
click at [469, 280] on input "Search for" at bounding box center [579, 293] width 325 height 27
type input "******"
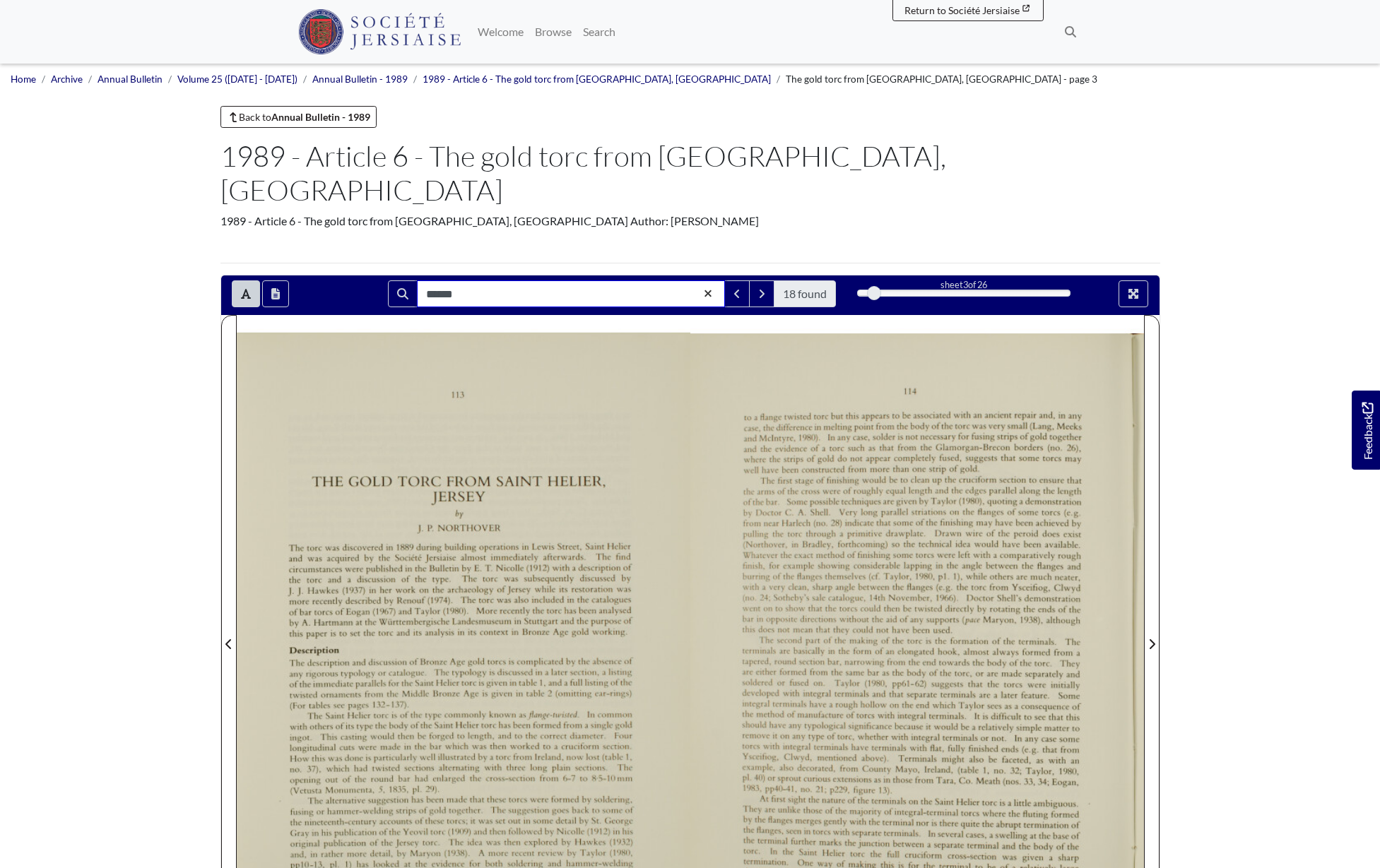
click at [502, 280] on input "******" at bounding box center [571, 293] width 308 height 27
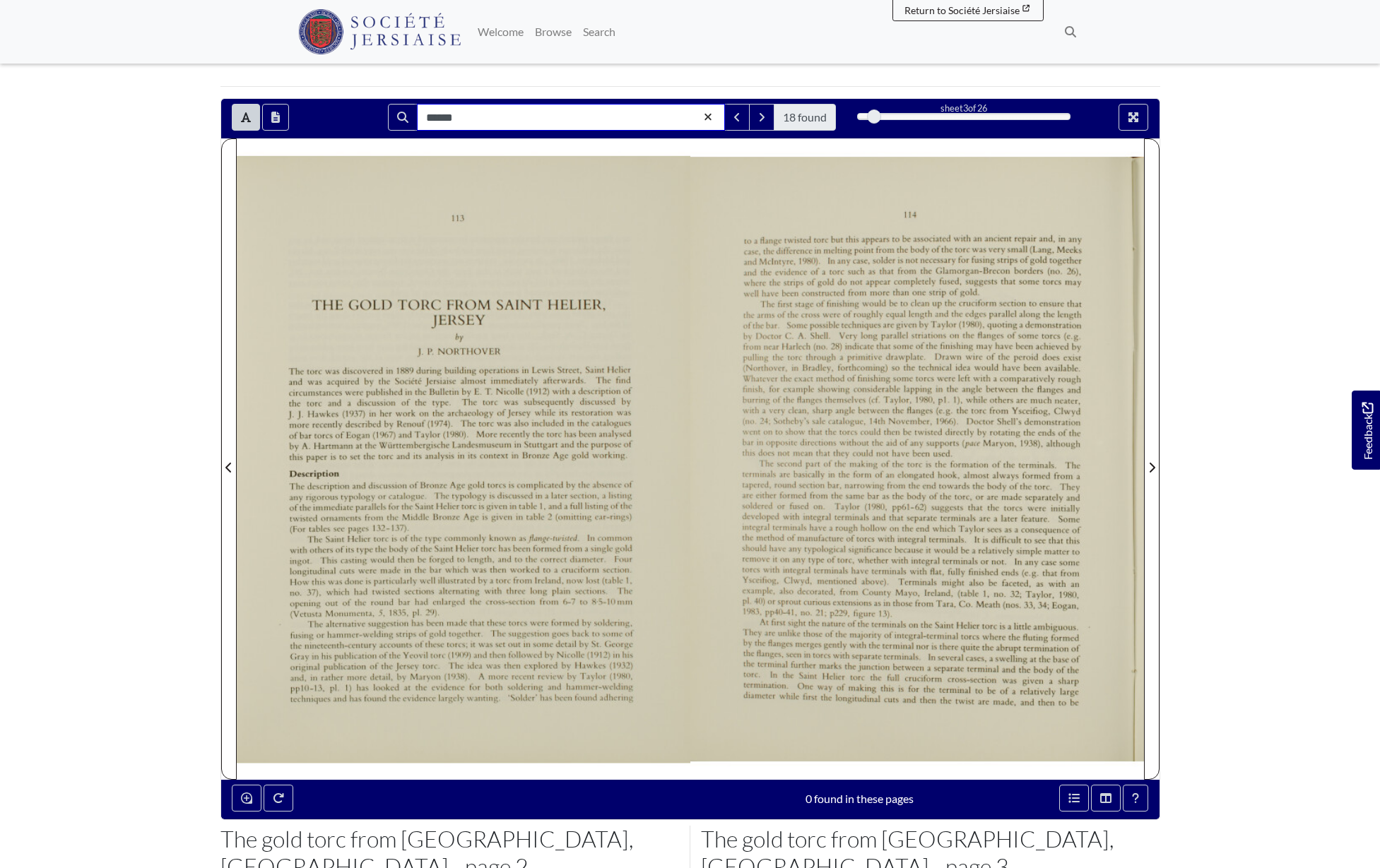
scroll to position [202, 0]
